Goal: Find specific page/section: Find specific page/section

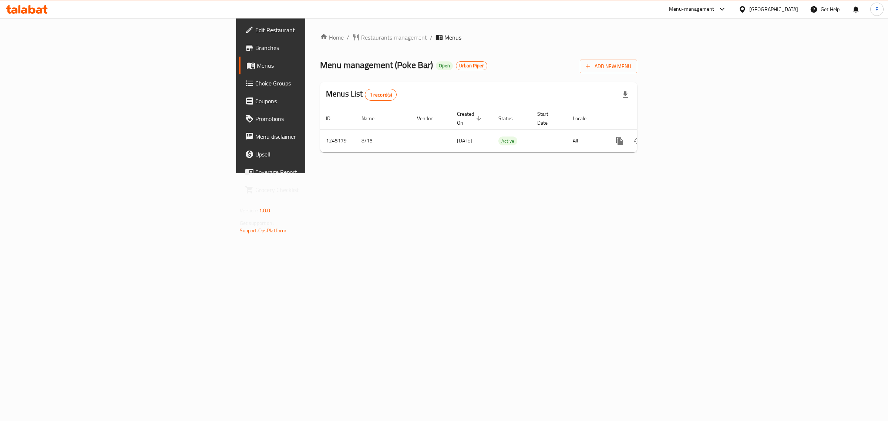
click at [776, 7] on div "[GEOGRAPHIC_DATA]" at bounding box center [773, 9] width 49 height 8
click at [693, 160] on div "[GEOGRAPHIC_DATA]" at bounding box center [717, 162] width 49 height 8
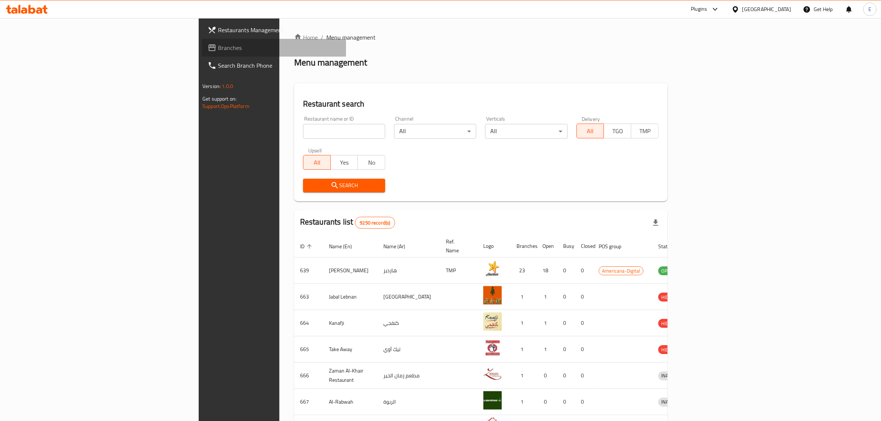
click at [202, 39] on link "Branches" at bounding box center [274, 48] width 144 height 18
